Goal: Find specific page/section

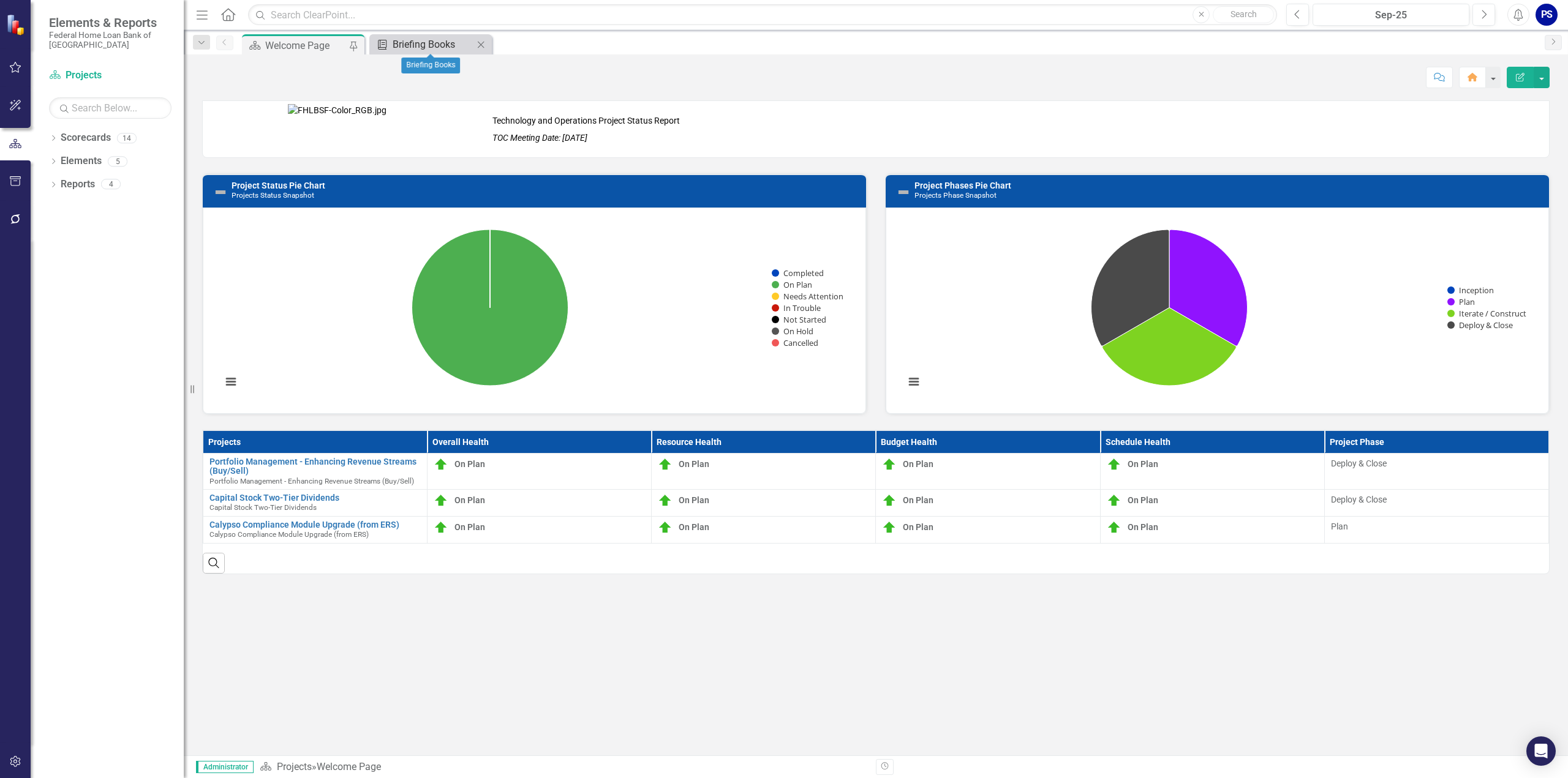
click at [420, 46] on div "Briefing Books" at bounding box center [432, 44] width 81 height 15
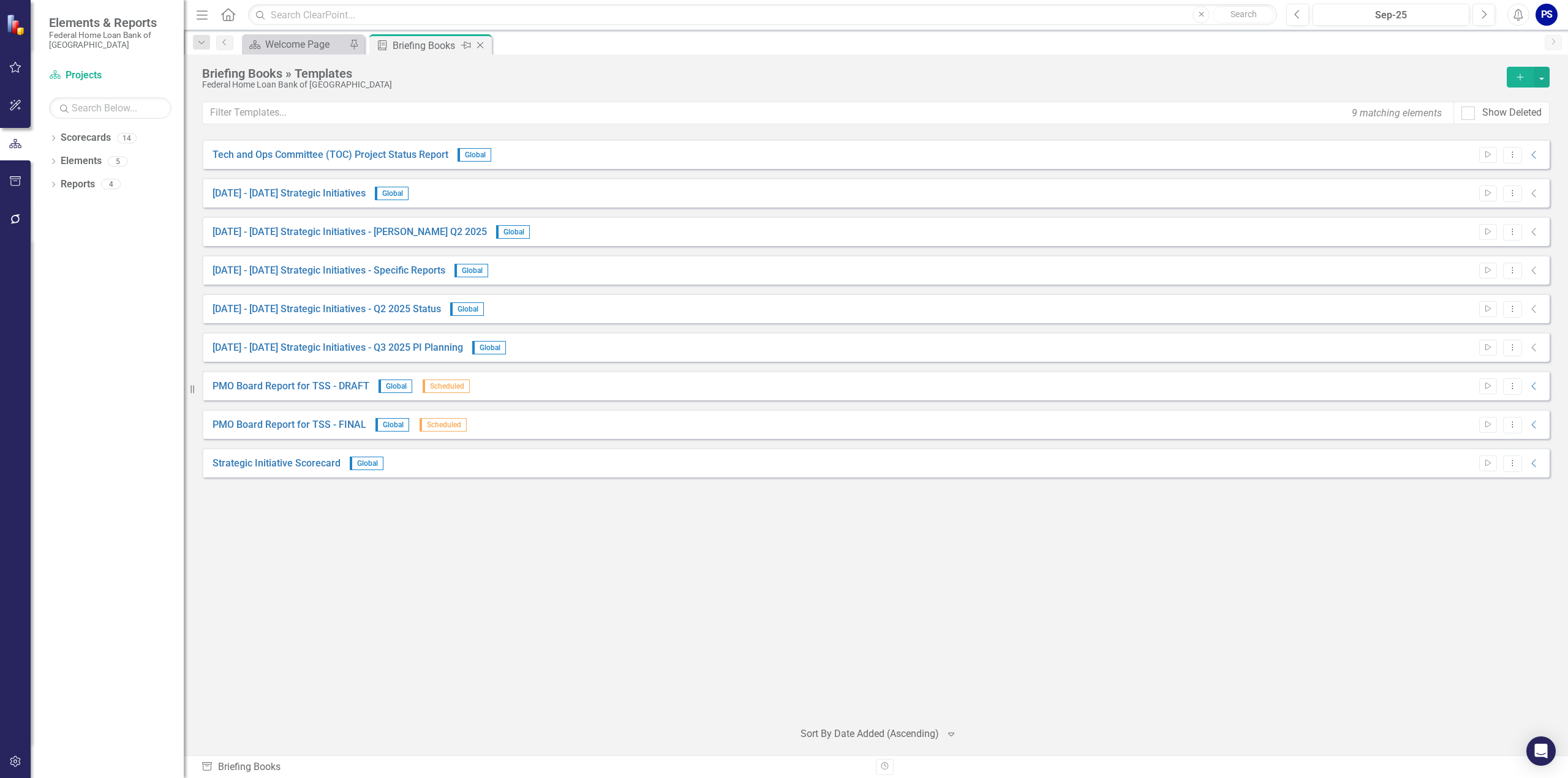
click at [482, 44] on icon "Close" at bounding box center [480, 46] width 12 height 10
